Goal: Information Seeking & Learning: Find specific fact

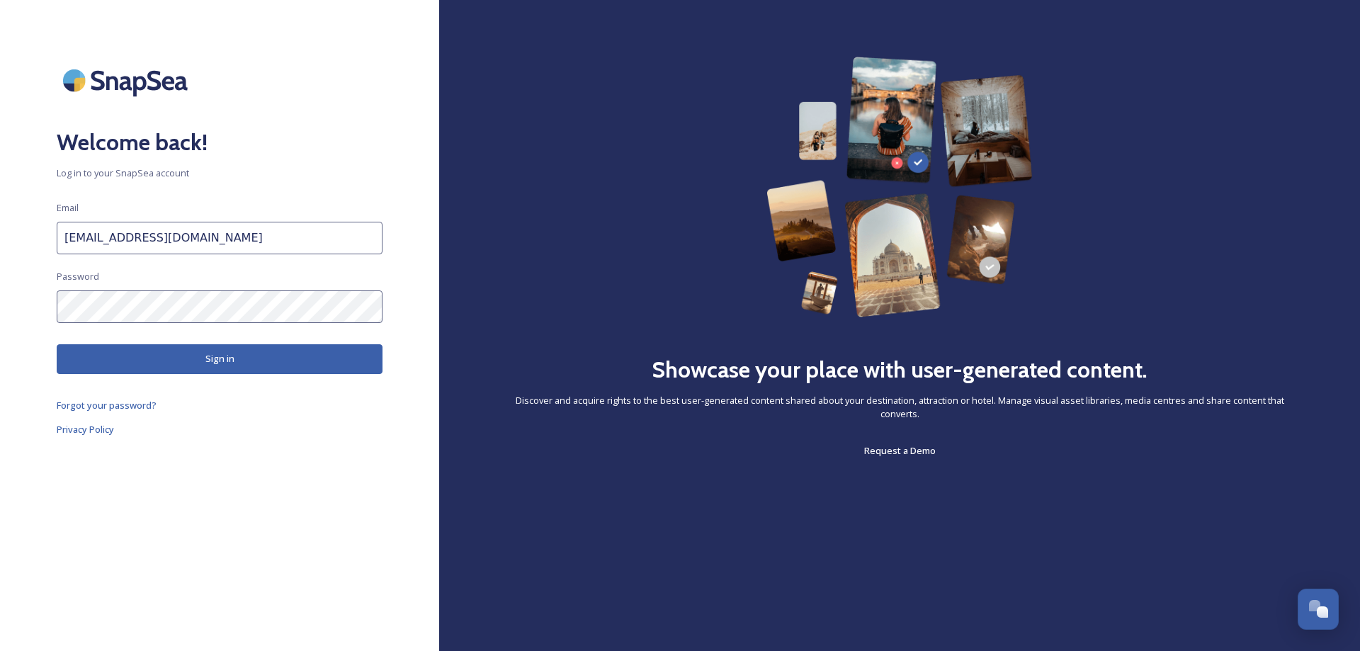
click at [210, 349] on button "Sign in" at bounding box center [220, 358] width 326 height 29
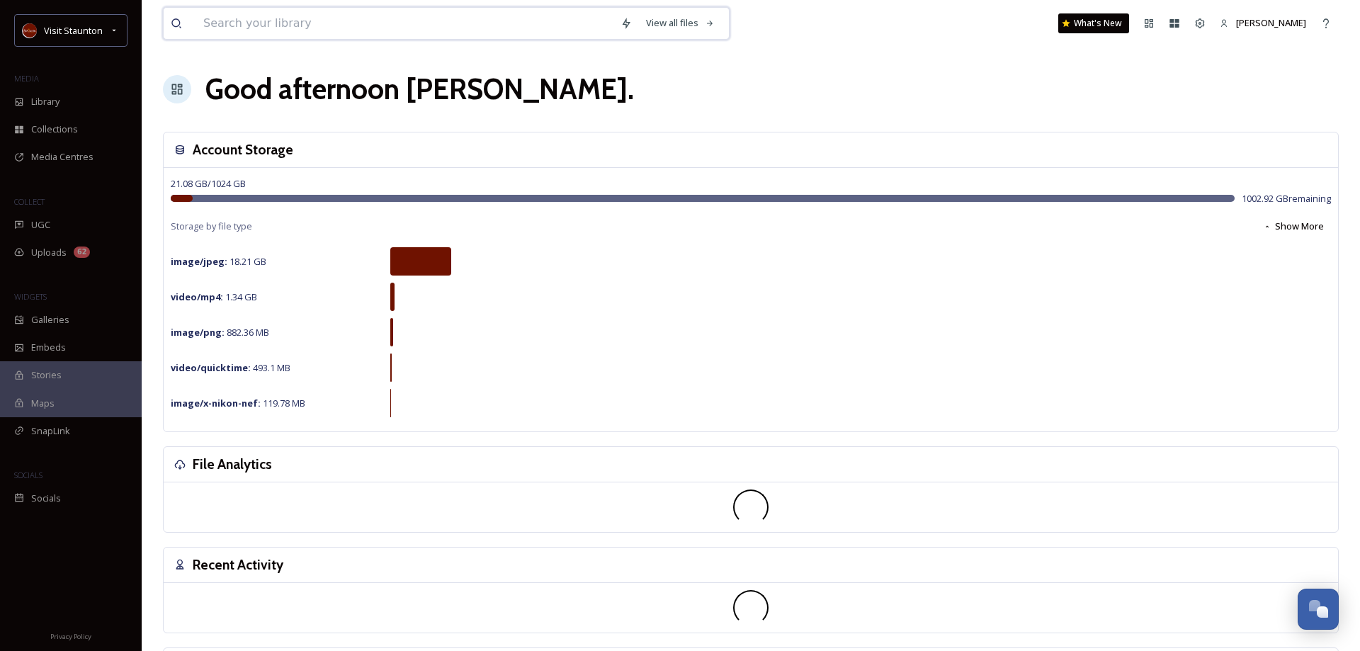
click at [244, 28] on input at bounding box center [404, 23] width 417 height 31
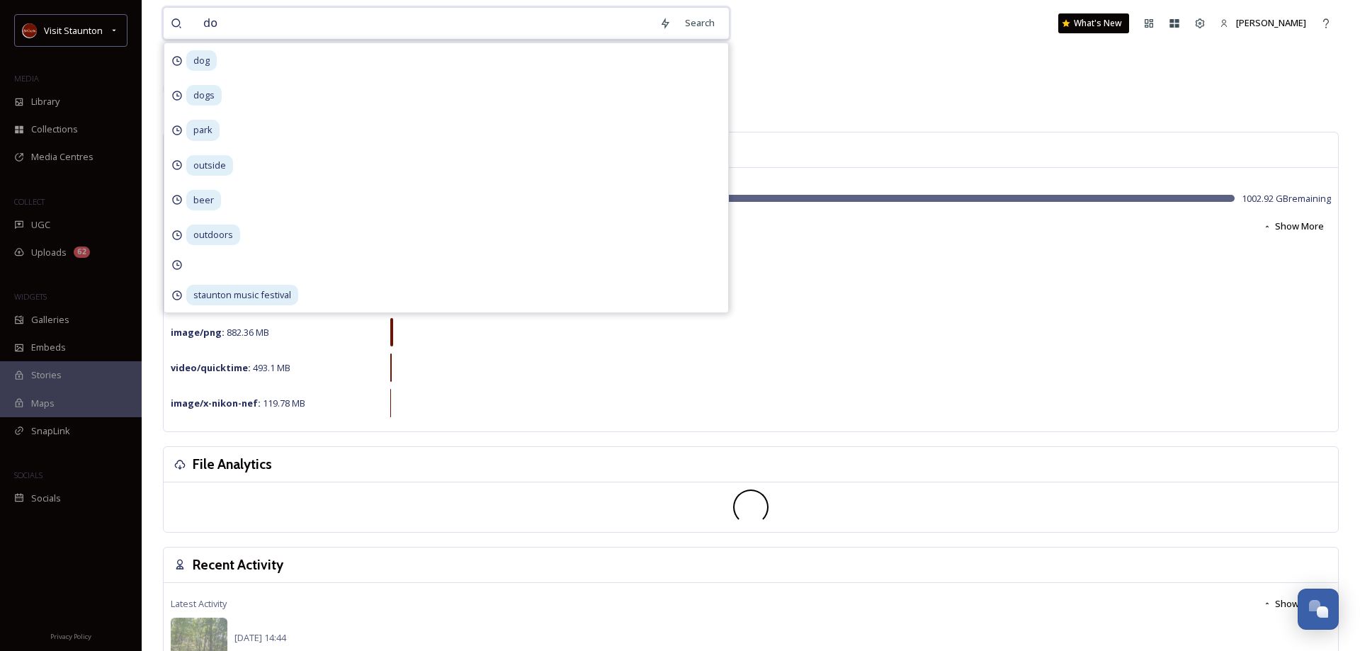
type input "dog"
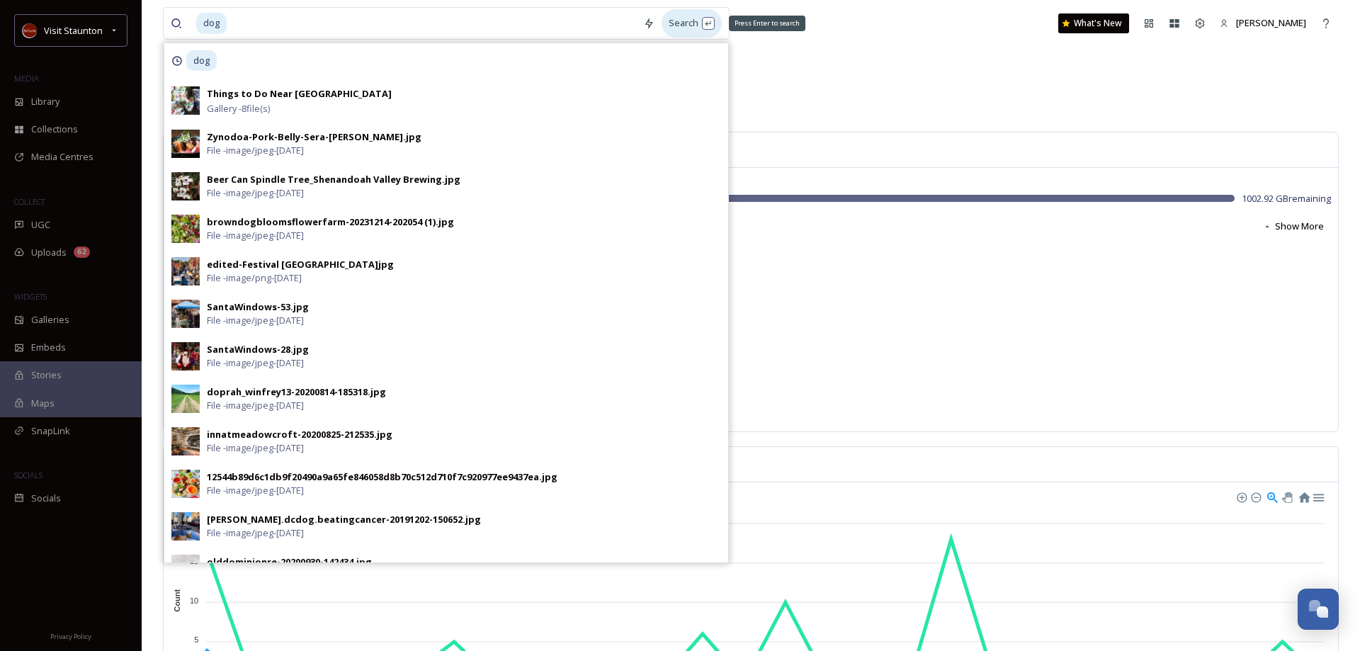
click at [698, 23] on div "Search Press Enter to search" at bounding box center [692, 23] width 60 height 28
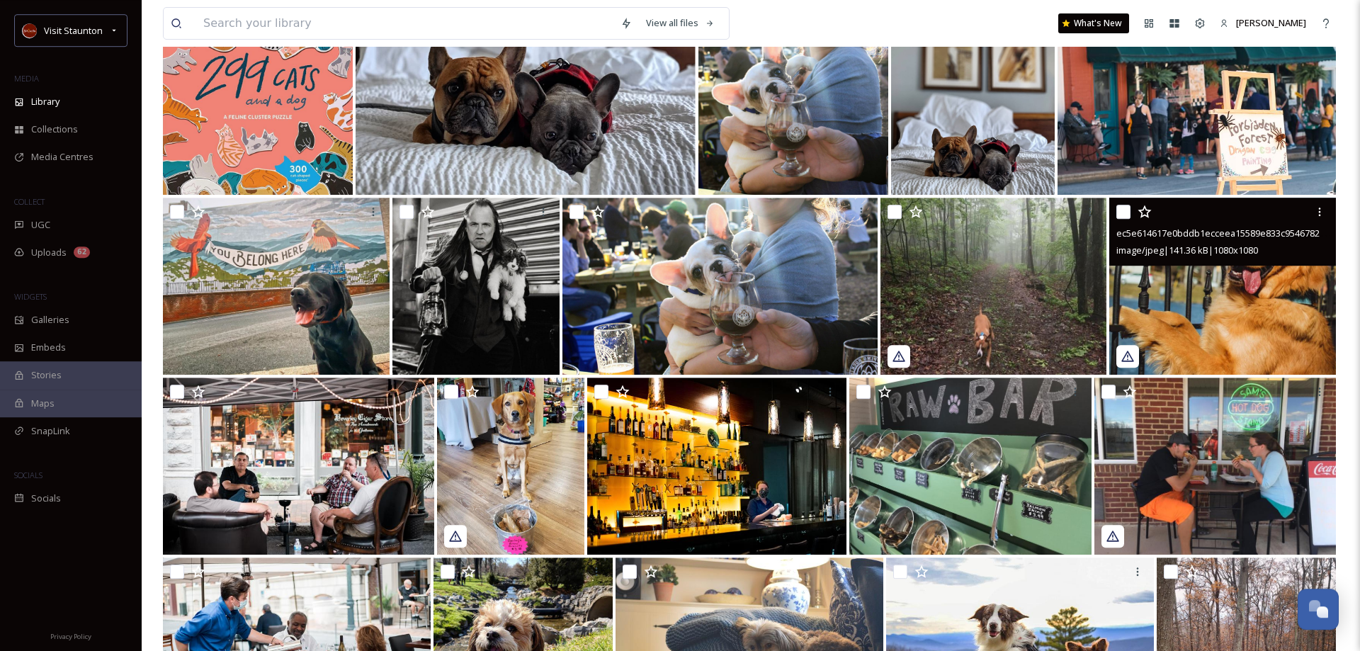
scroll to position [784, 0]
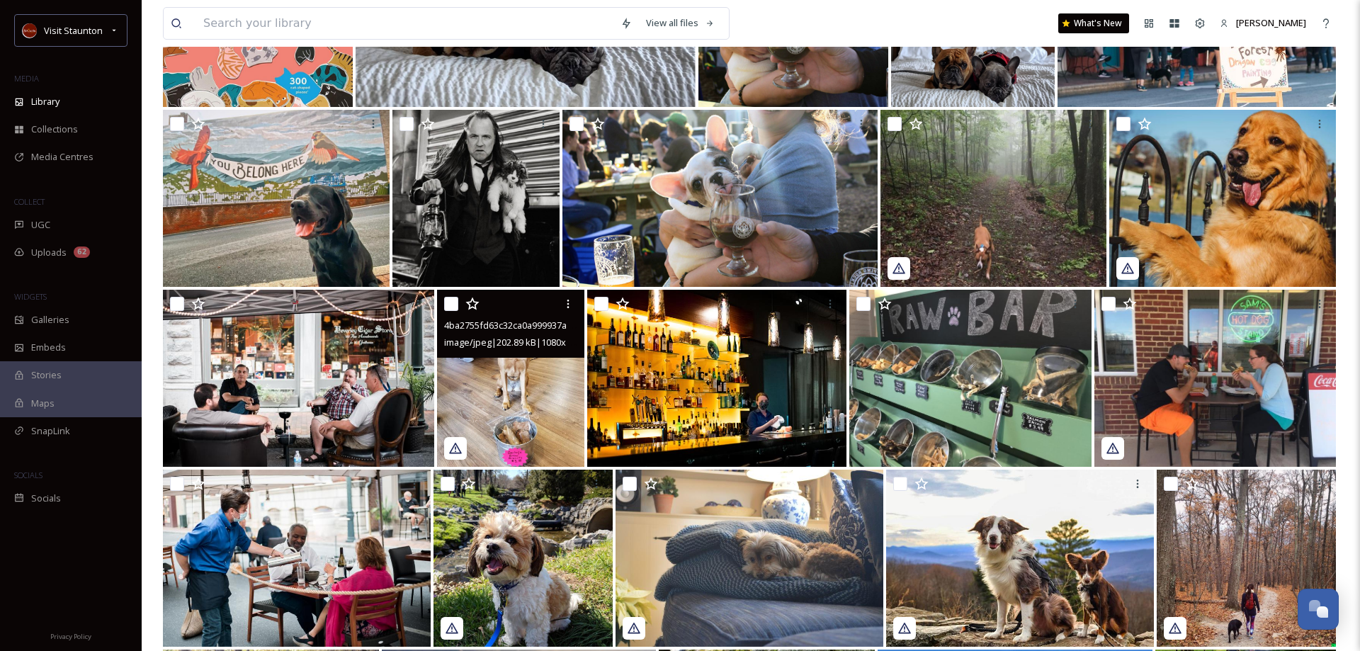
click at [522, 403] on img at bounding box center [510, 378] width 147 height 177
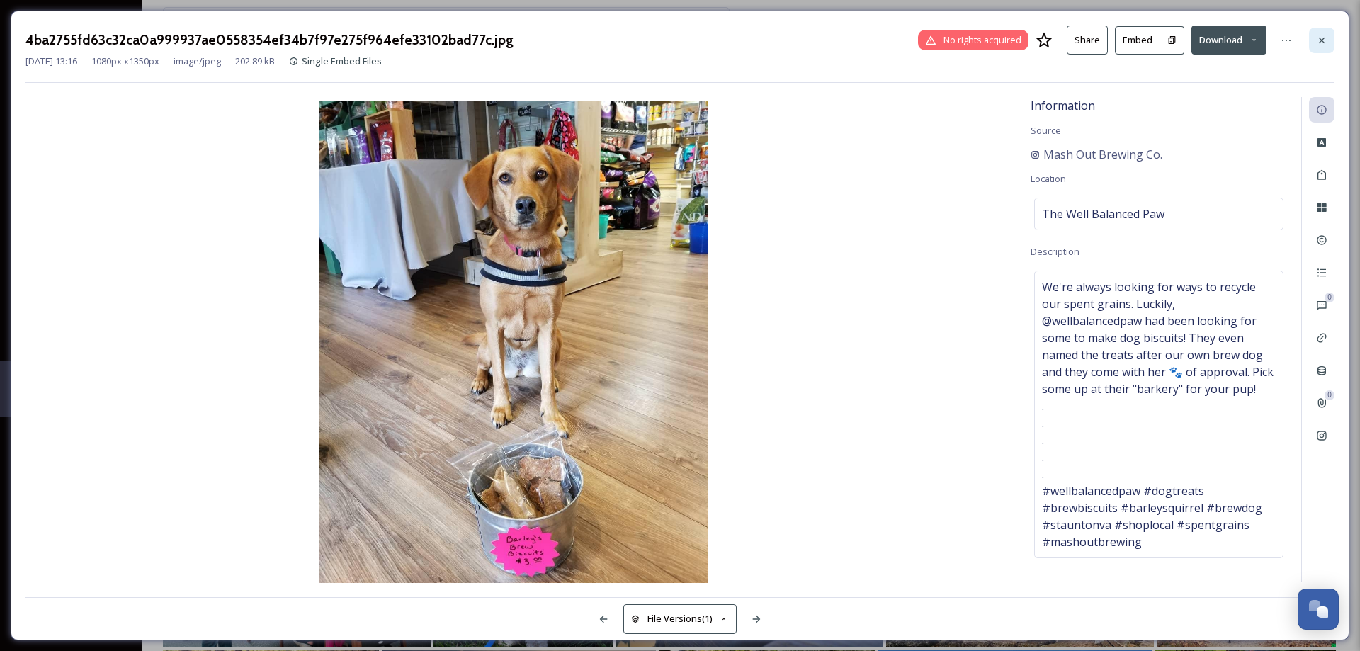
click at [1324, 43] on icon at bounding box center [1322, 40] width 6 height 6
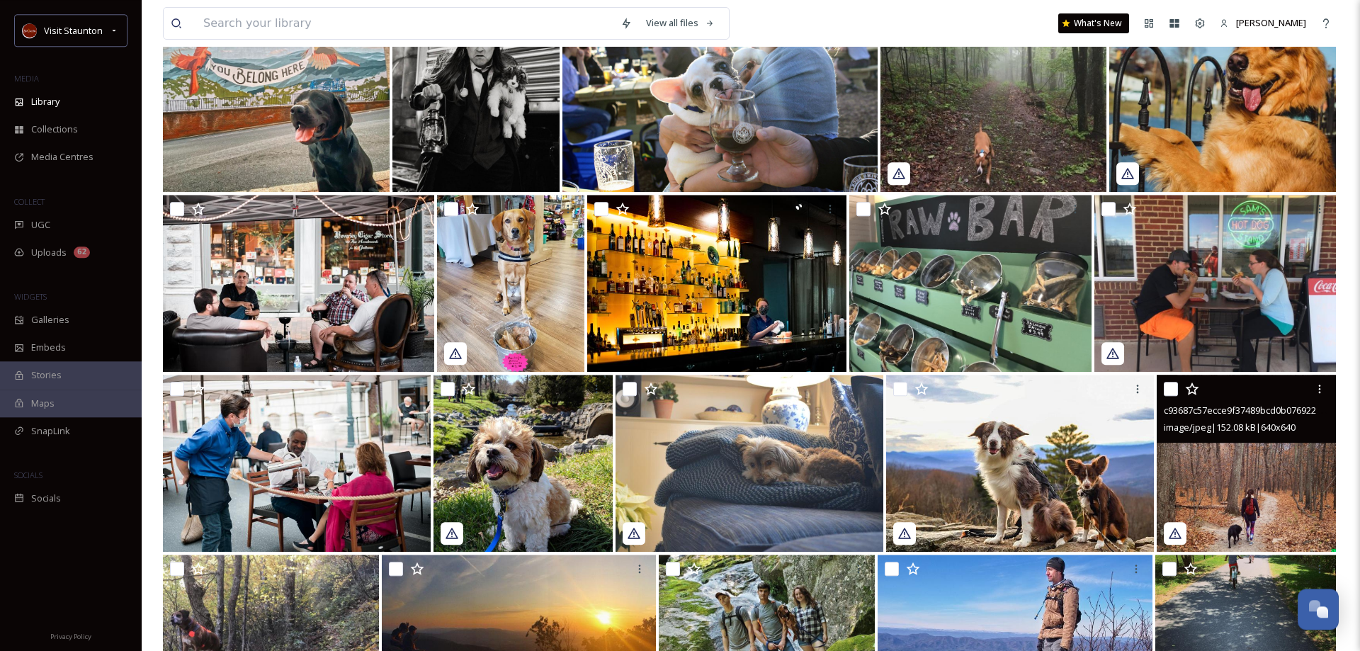
scroll to position [1000, 0]
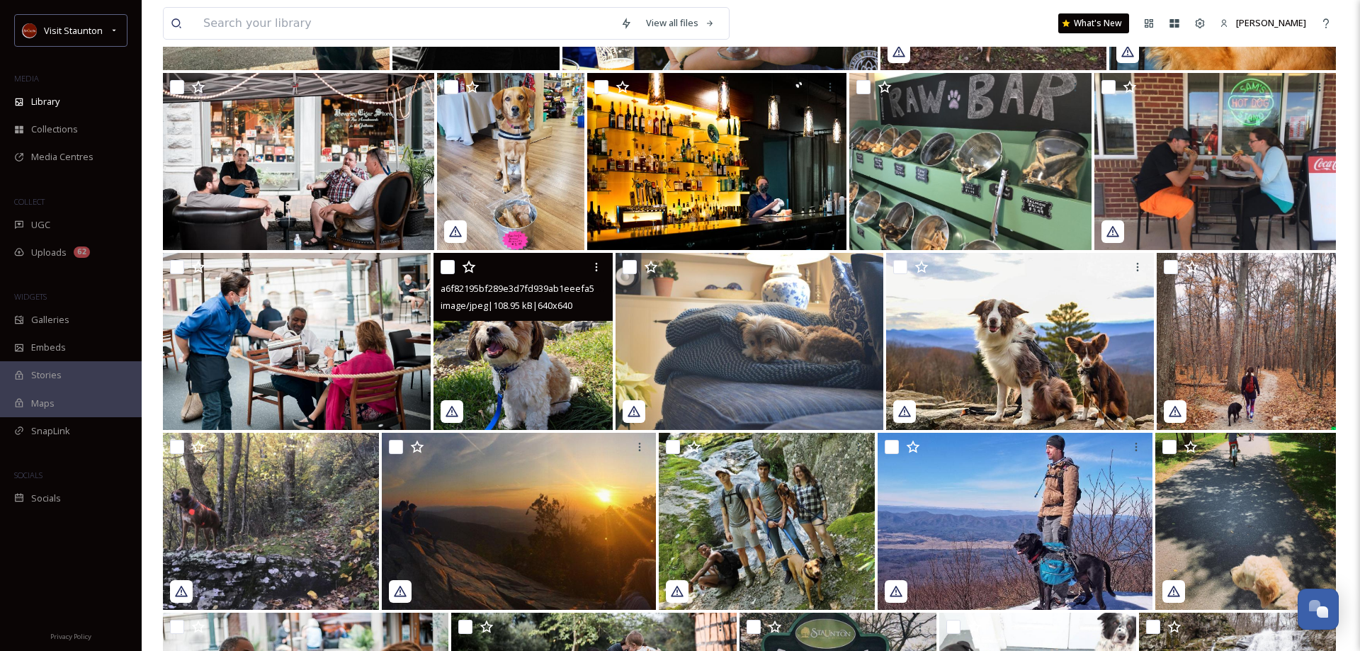
click at [519, 382] on img at bounding box center [523, 341] width 179 height 177
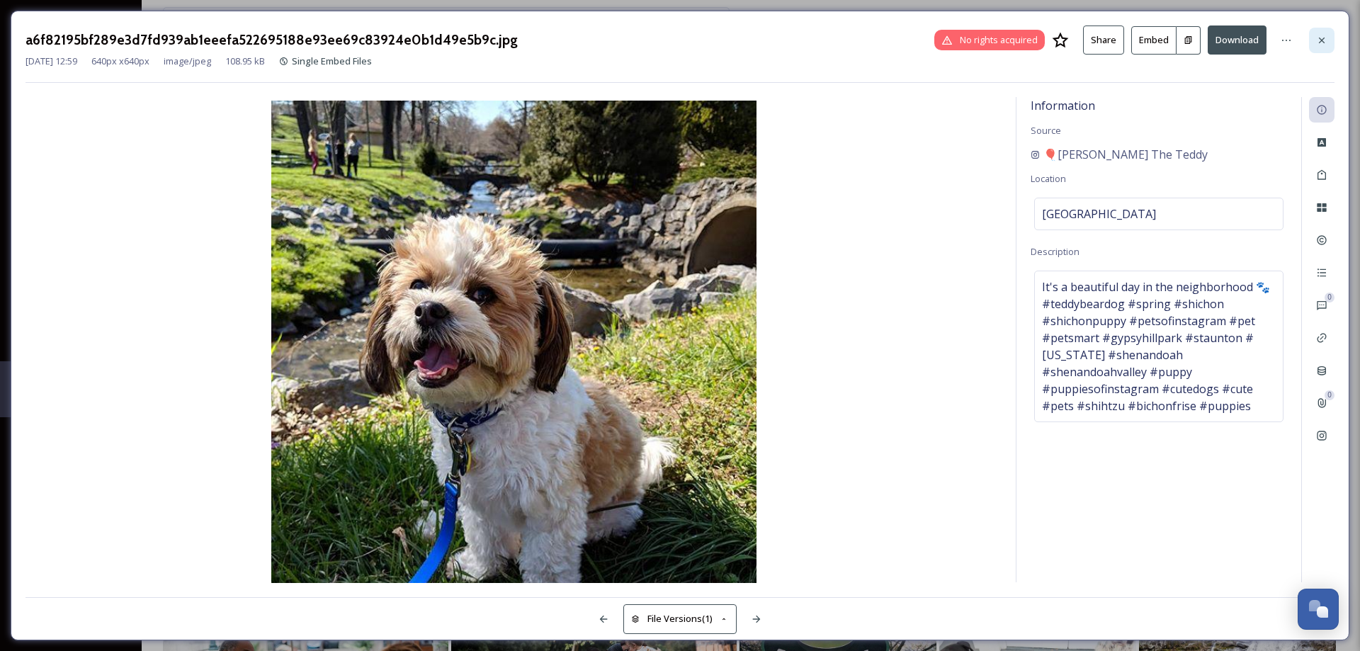
click at [1326, 45] on icon at bounding box center [1321, 40] width 11 height 11
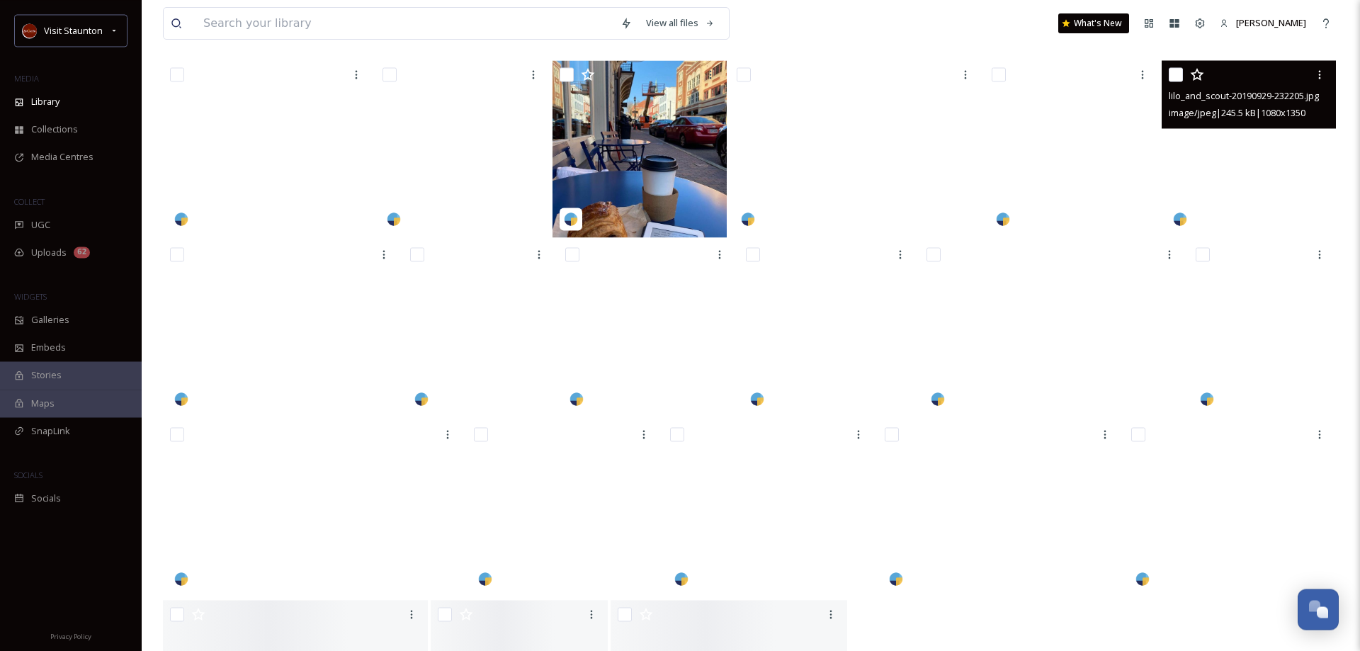
scroll to position [4325, 0]
